Goal: Information Seeking & Learning: Learn about a topic

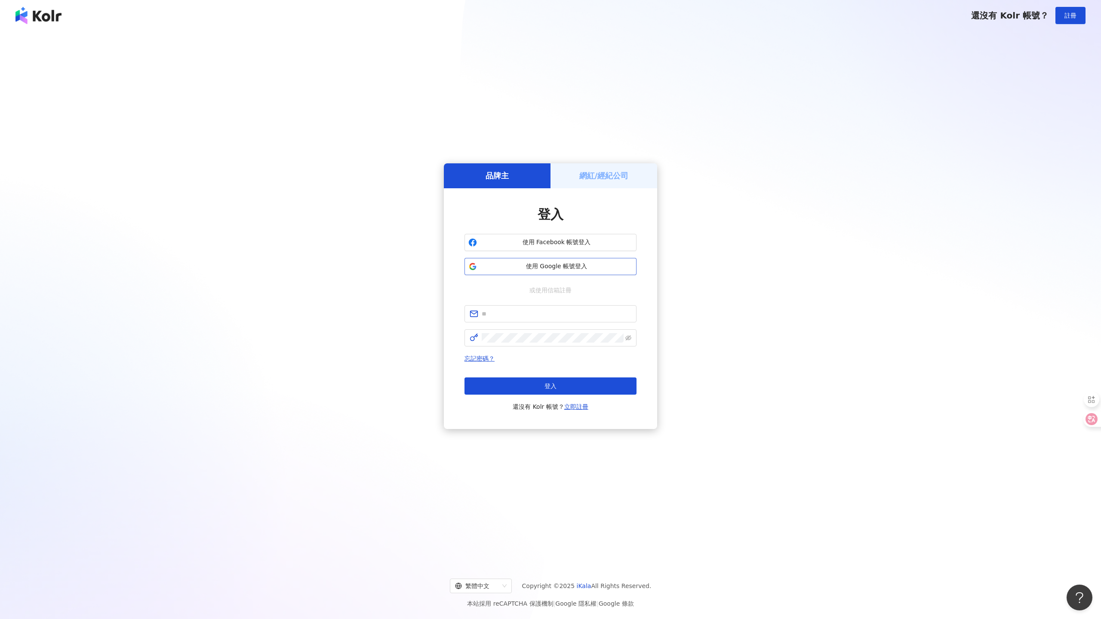
click at [567, 267] on span "使用 Google 帳號登入" at bounding box center [557, 266] width 152 height 9
